Goal: Task Accomplishment & Management: Manage account settings

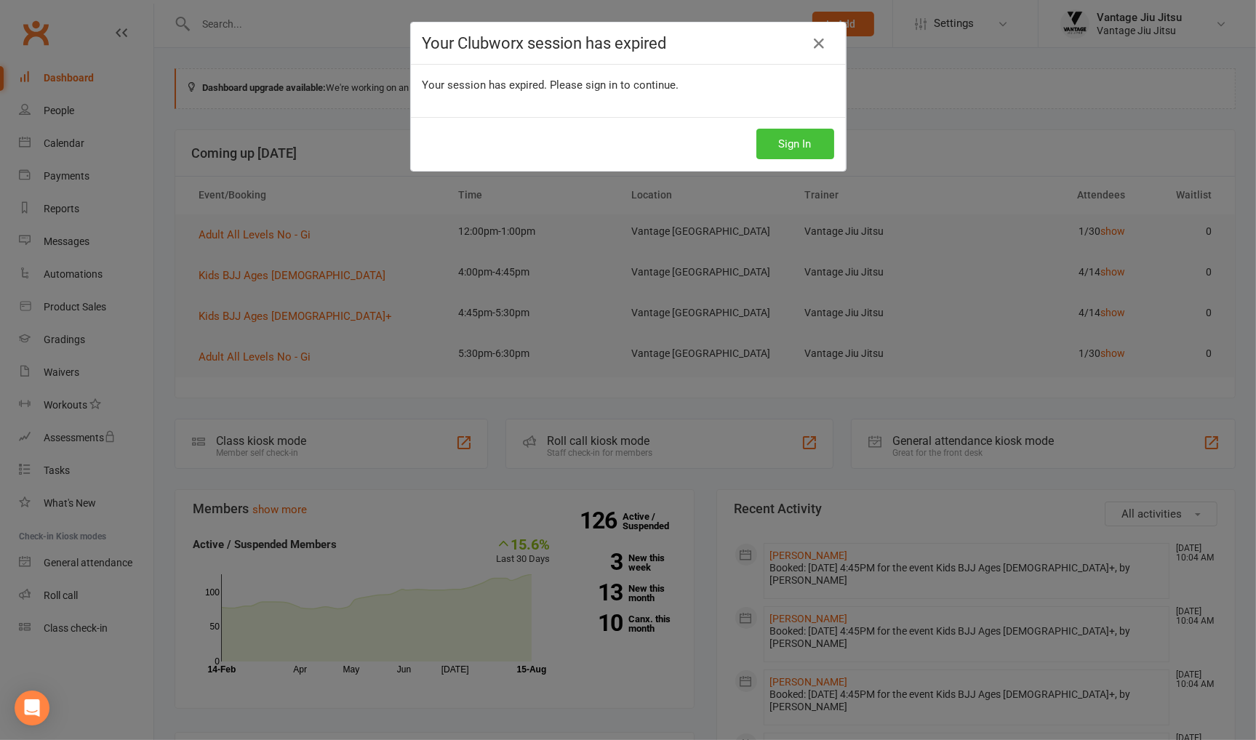
click at [808, 149] on button "Sign In" at bounding box center [795, 144] width 78 height 31
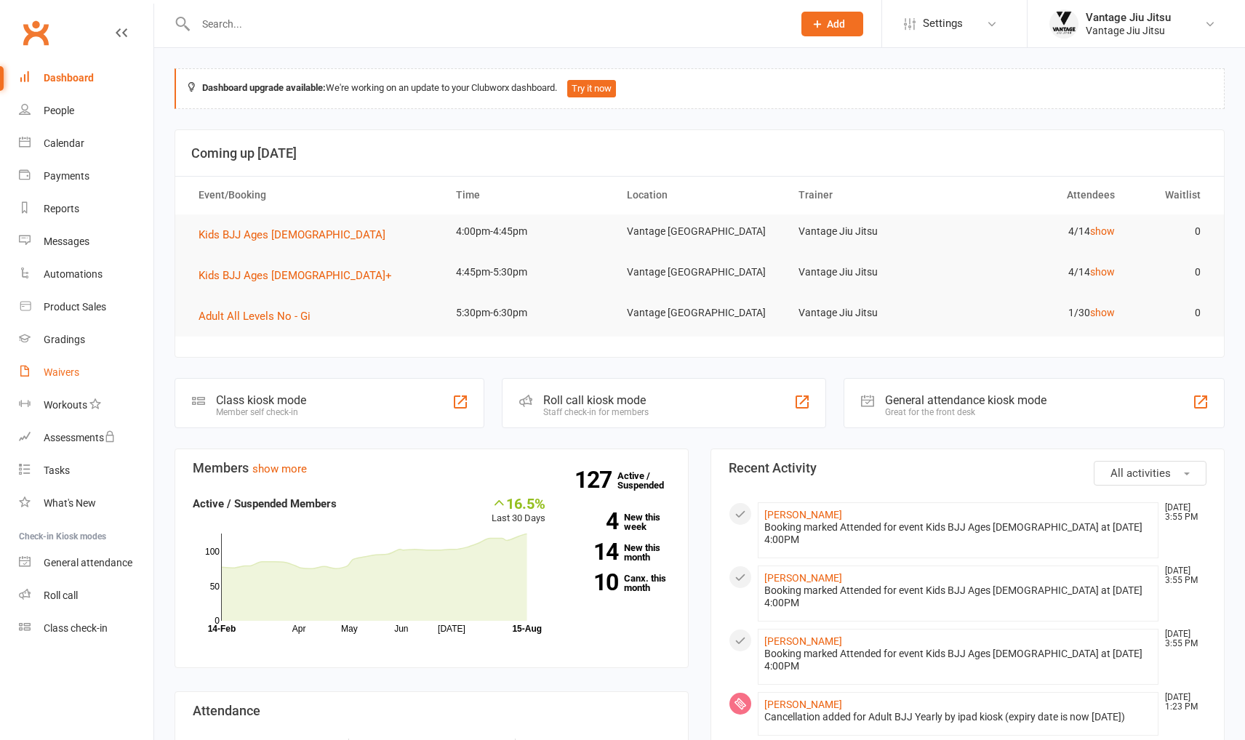
click at [74, 367] on div "Waivers" at bounding box center [62, 372] width 36 height 12
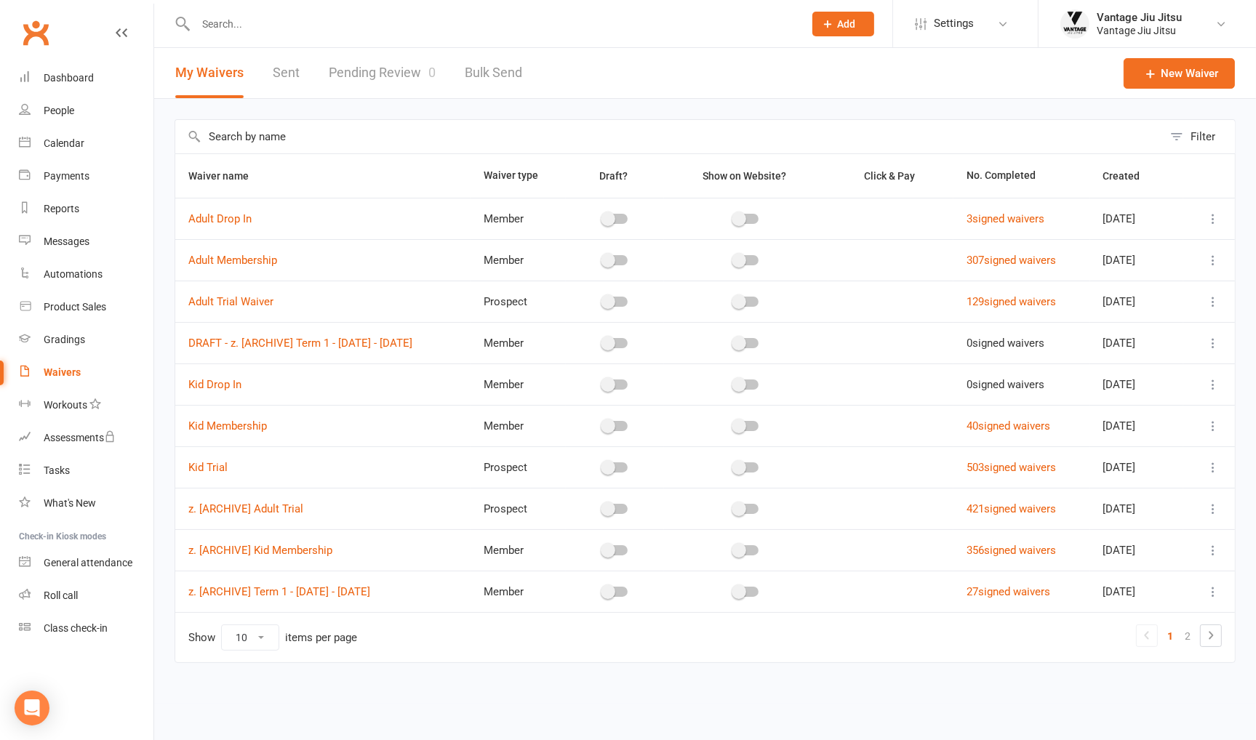
click at [1213, 466] on icon at bounding box center [1212, 467] width 15 height 15
click at [1126, 556] on link "Copy external link to clipboard" at bounding box center [1135, 552] width 171 height 29
